Goal: Use online tool/utility: Utilize a website feature to perform a specific function

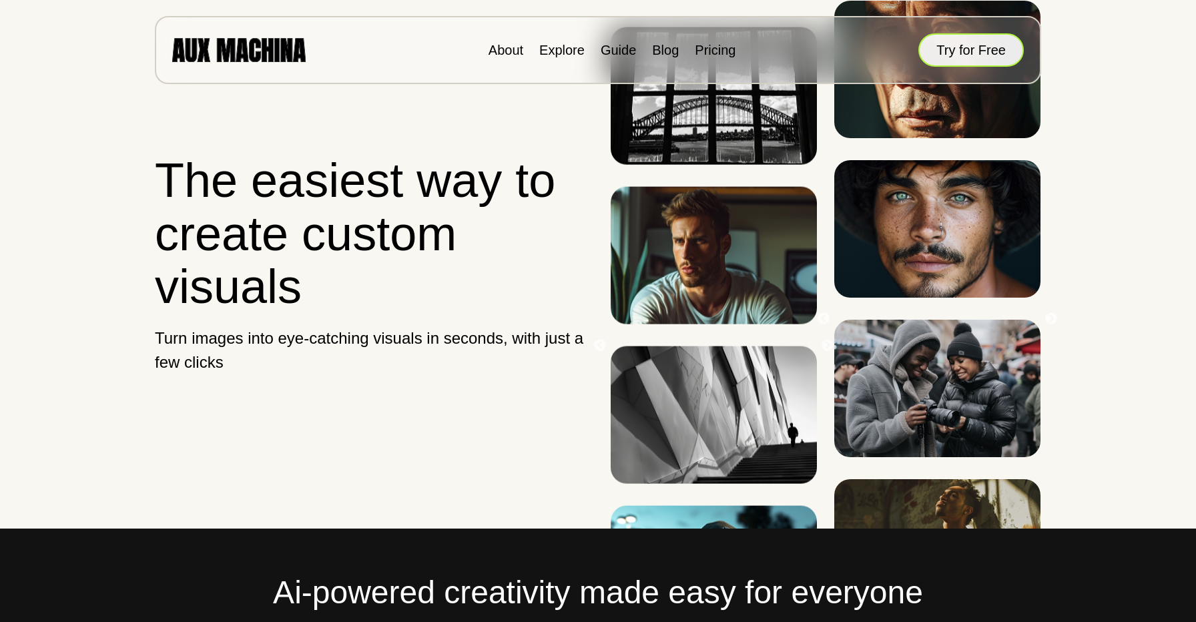
click at [950, 61] on button "Try for Free" at bounding box center [970, 49] width 105 height 33
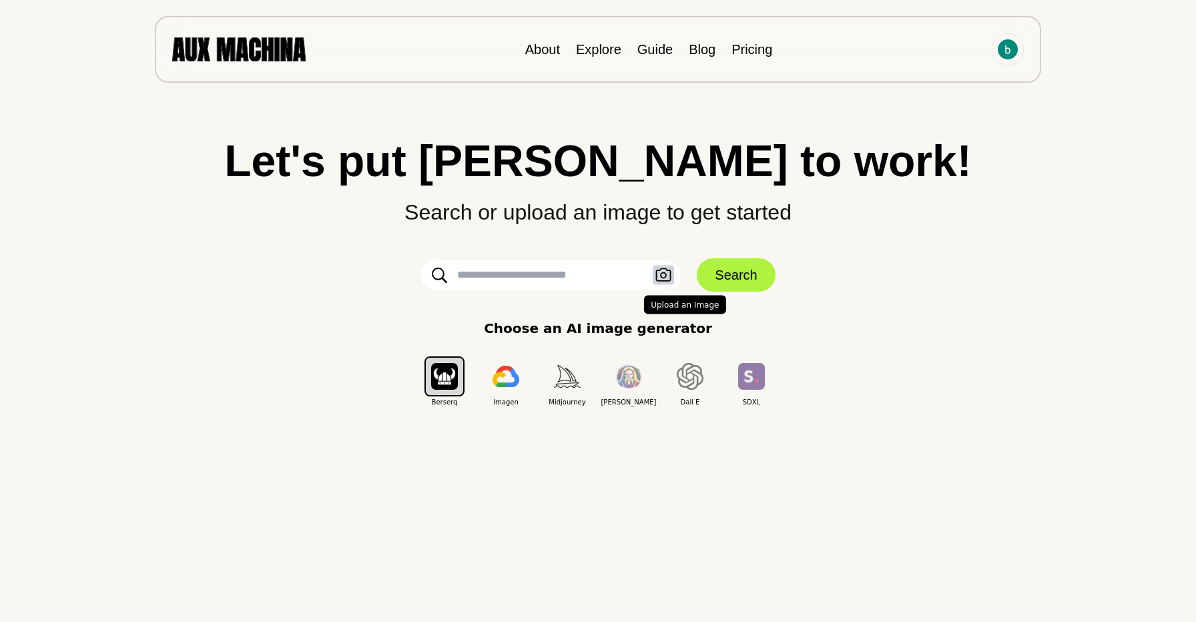
click at [665, 269] on icon "button" at bounding box center [663, 274] width 15 height 13
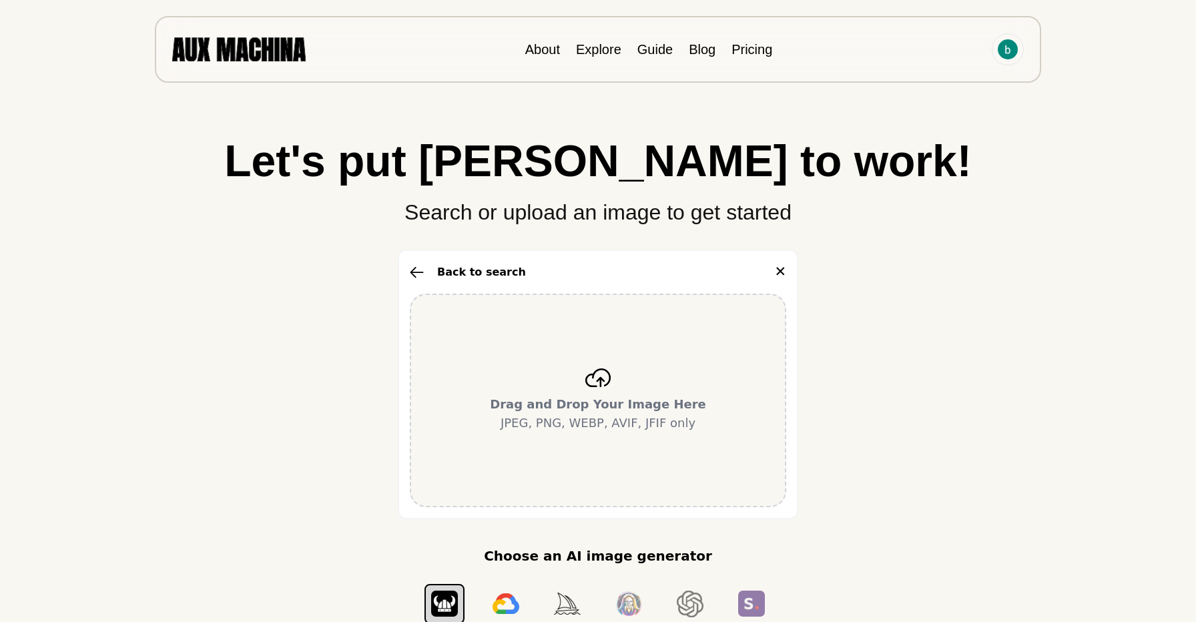
click at [600, 383] on icon at bounding box center [597, 377] width 25 height 19
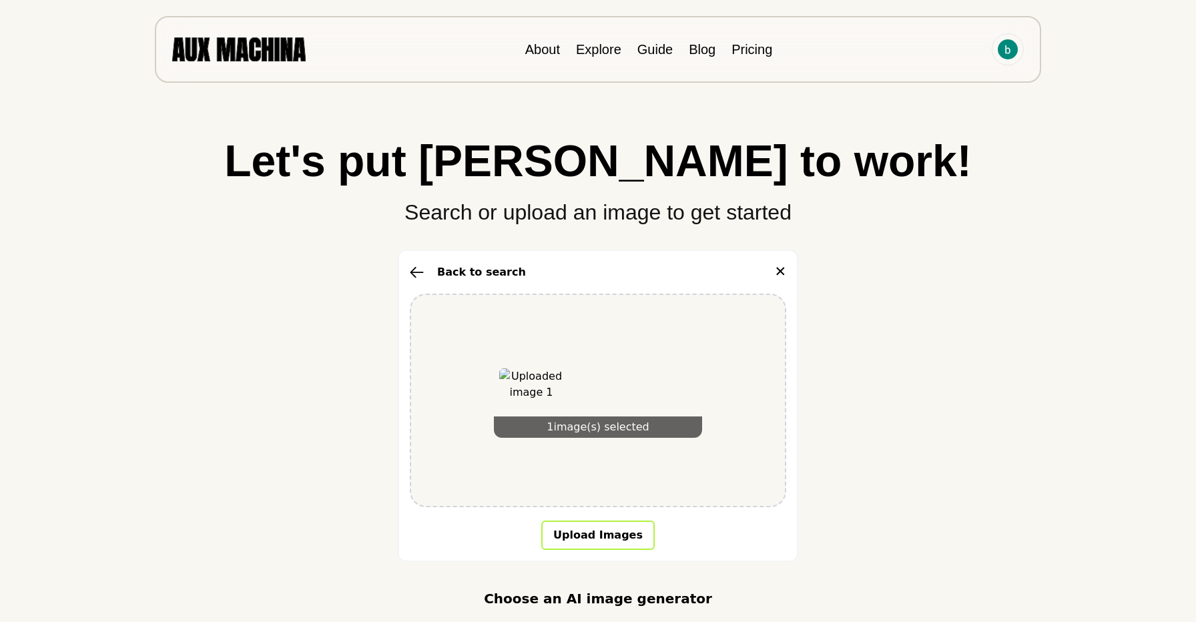
click at [627, 532] on button "Upload Images" at bounding box center [597, 534] width 113 height 29
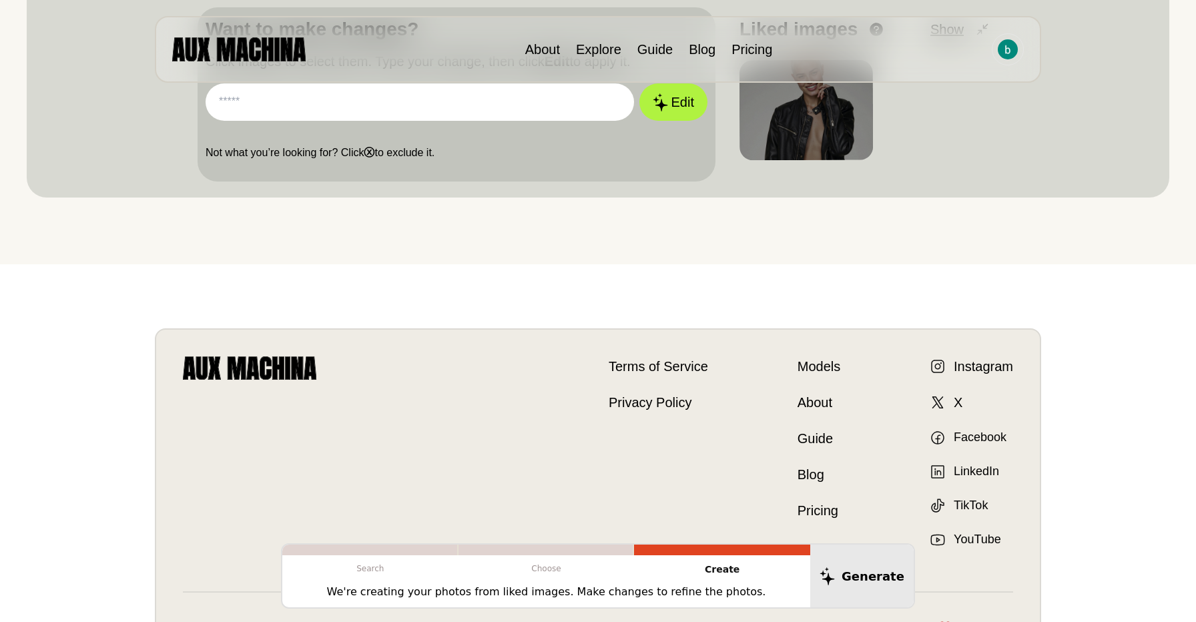
scroll to position [470, 0]
click at [605, 51] on link "Explore" at bounding box center [598, 49] width 45 height 15
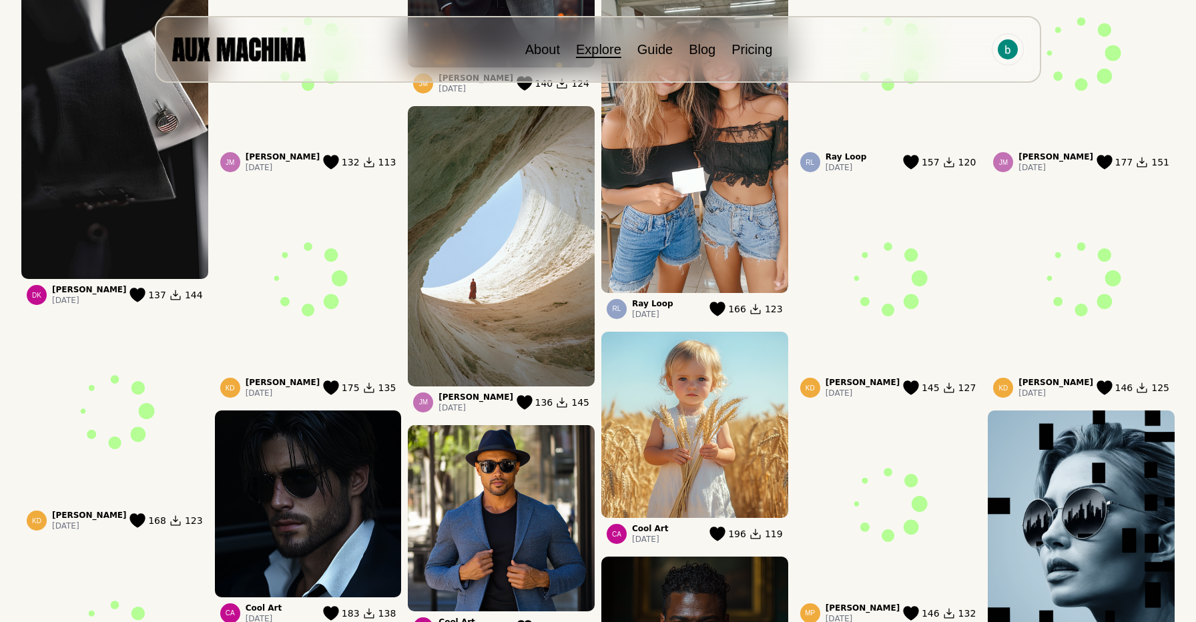
scroll to position [514, 0]
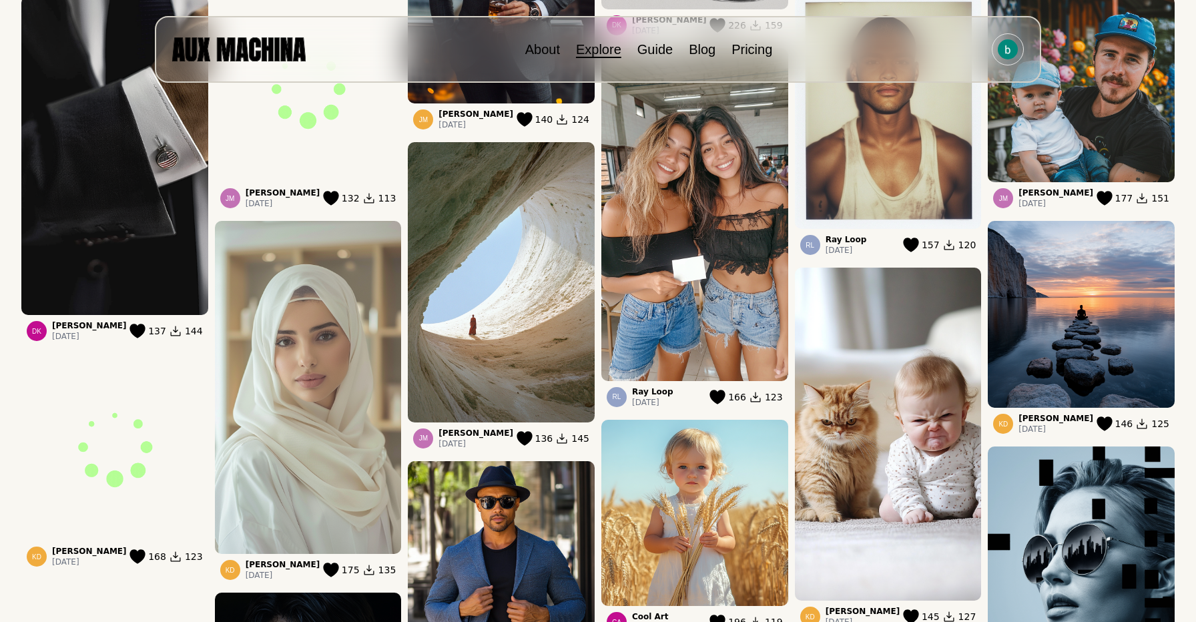
click at [703, 180] on img at bounding box center [694, 214] width 187 height 333
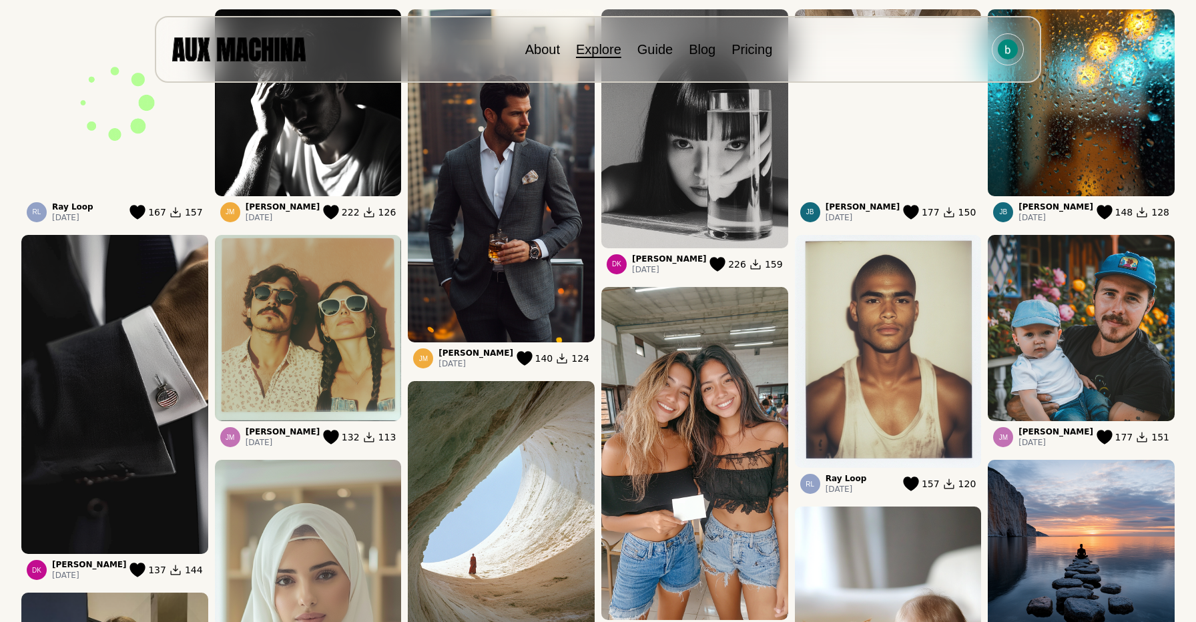
scroll to position [170, 0]
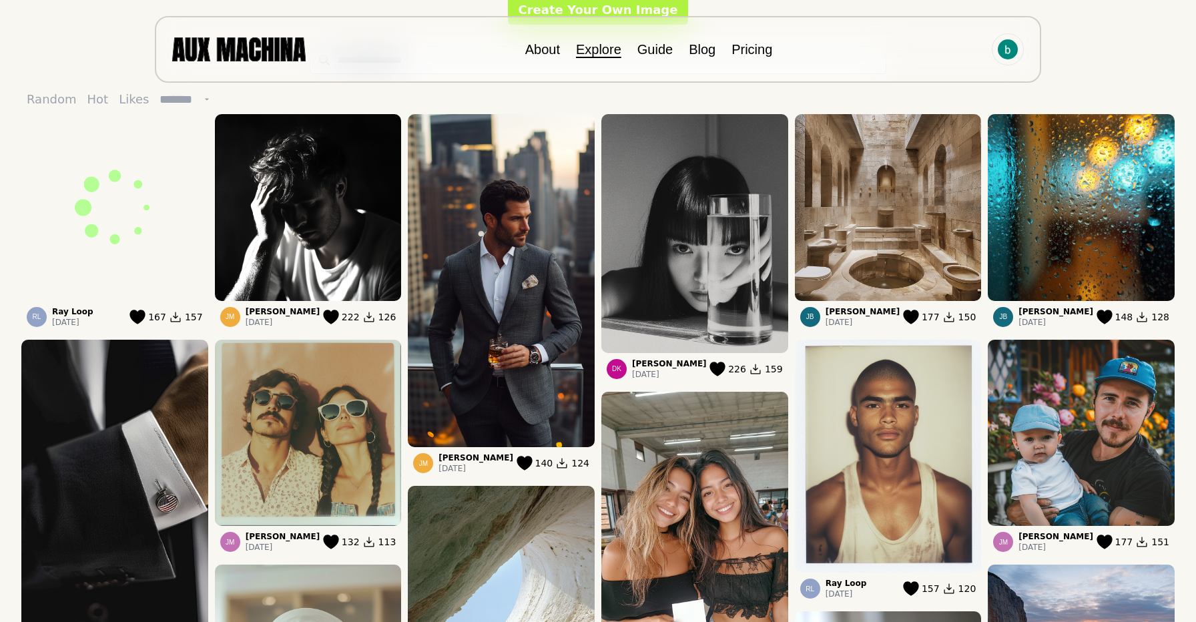
click at [718, 468] on img at bounding box center [694, 558] width 187 height 333
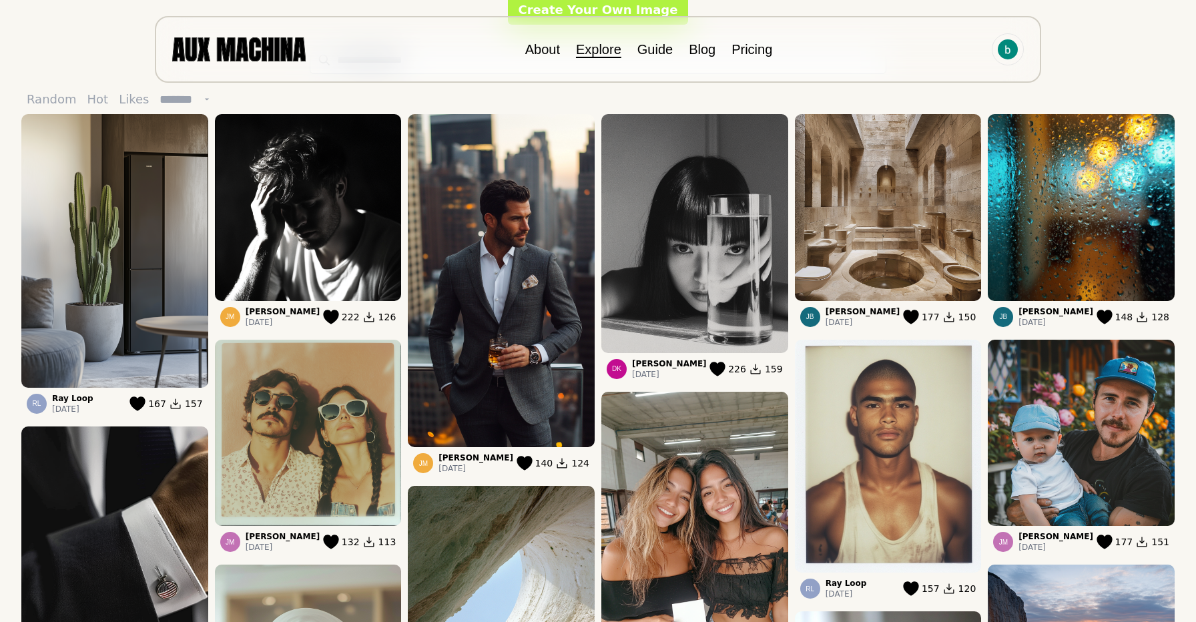
click at [718, 467] on img at bounding box center [694, 558] width 187 height 333
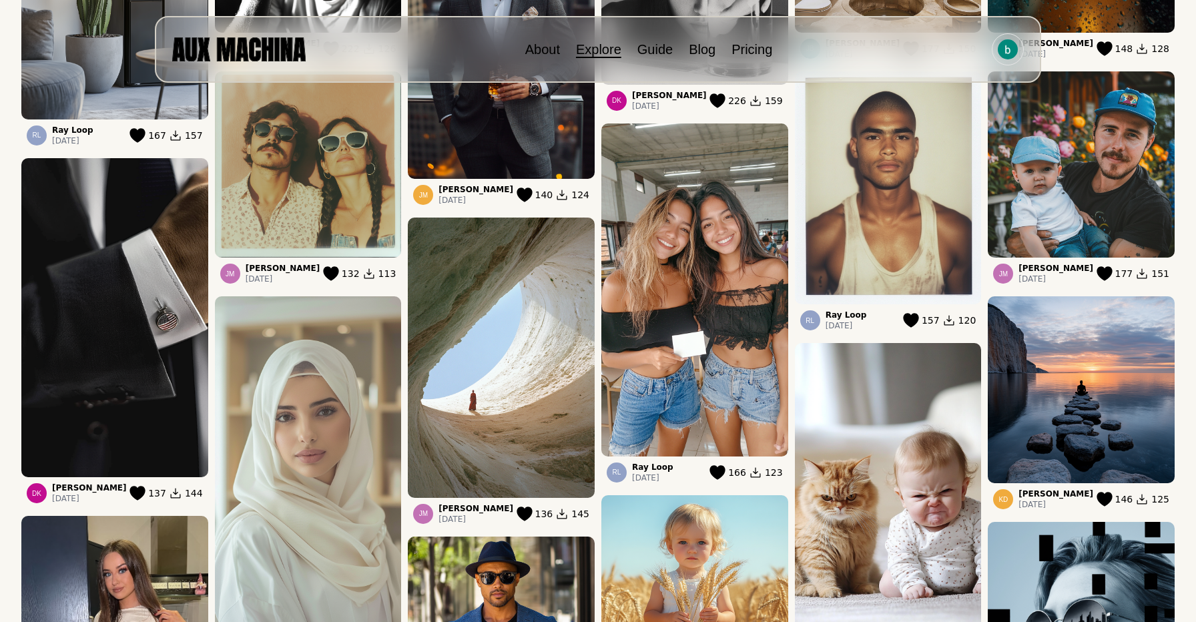
scroll to position [0, 0]
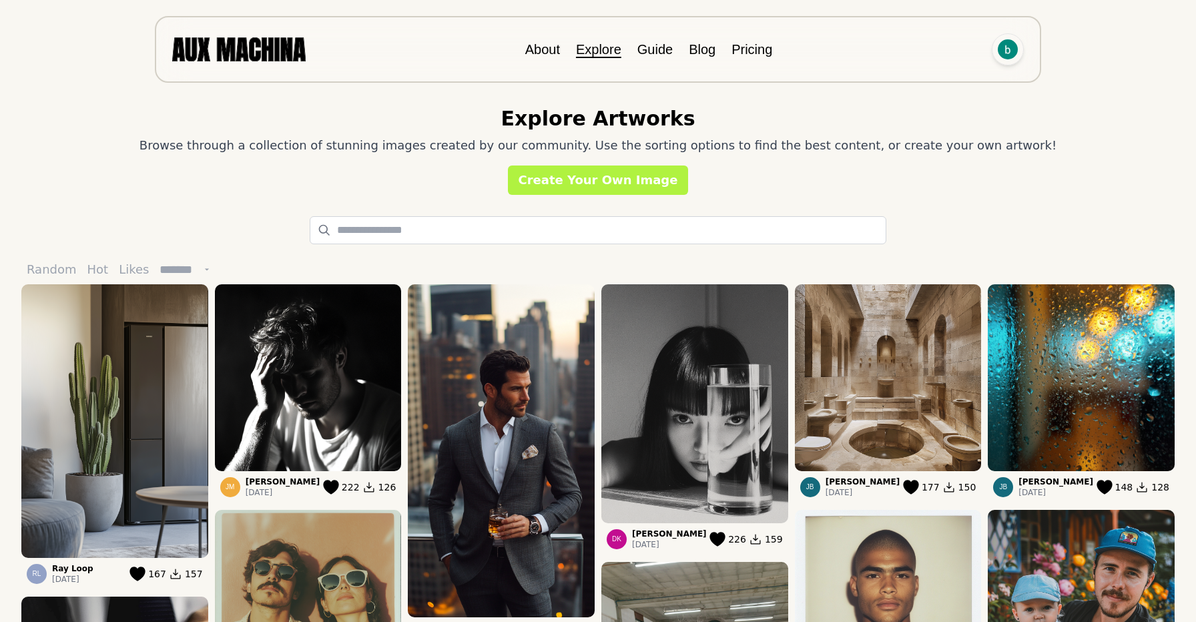
click at [1006, 50] on img at bounding box center [1008, 49] width 20 height 20
click at [928, 113] on li "Sign out" at bounding box center [956, 109] width 133 height 29
